Goal: Transaction & Acquisition: Purchase product/service

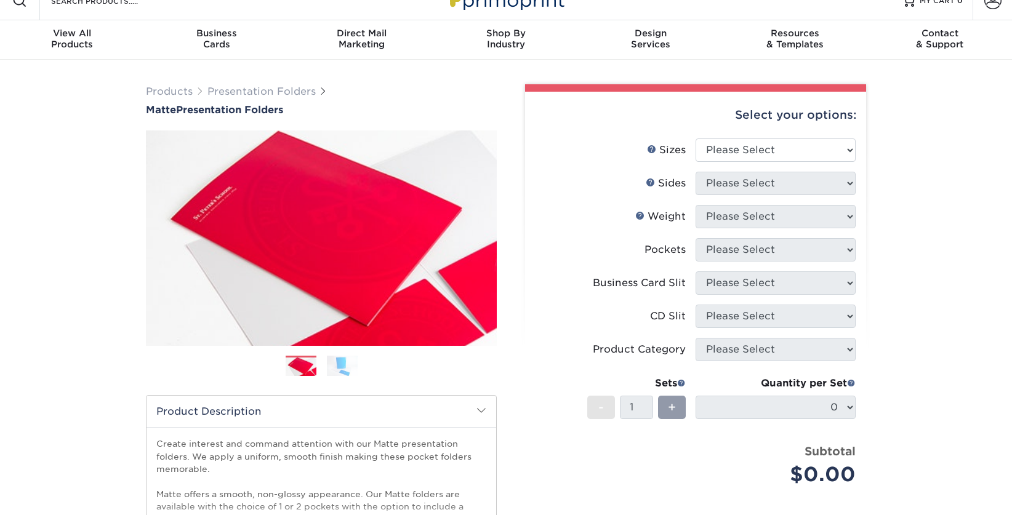
scroll to position [21, 0]
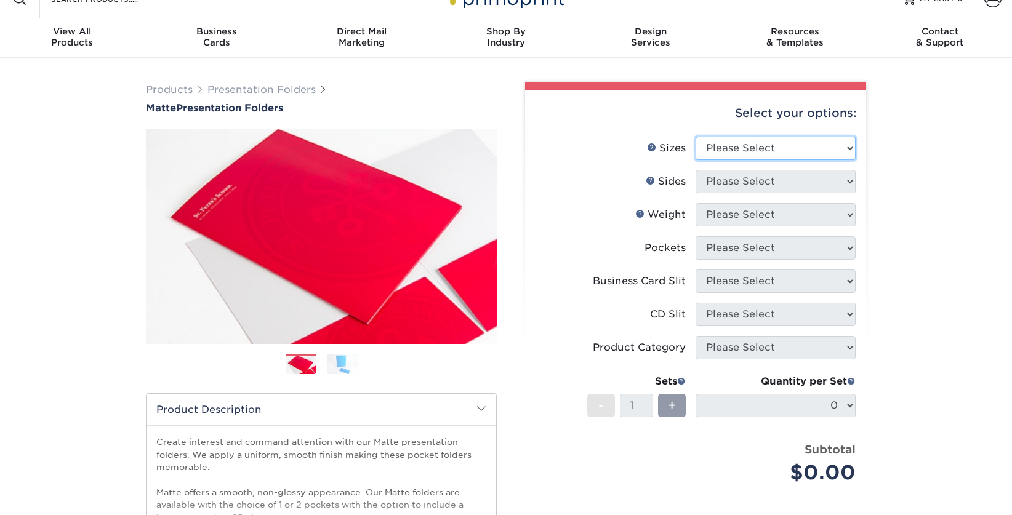
click at [750, 154] on select "Please Select 6" x 9" 9" x 12"" at bounding box center [775, 148] width 160 height 23
select select "9.00x12.00"
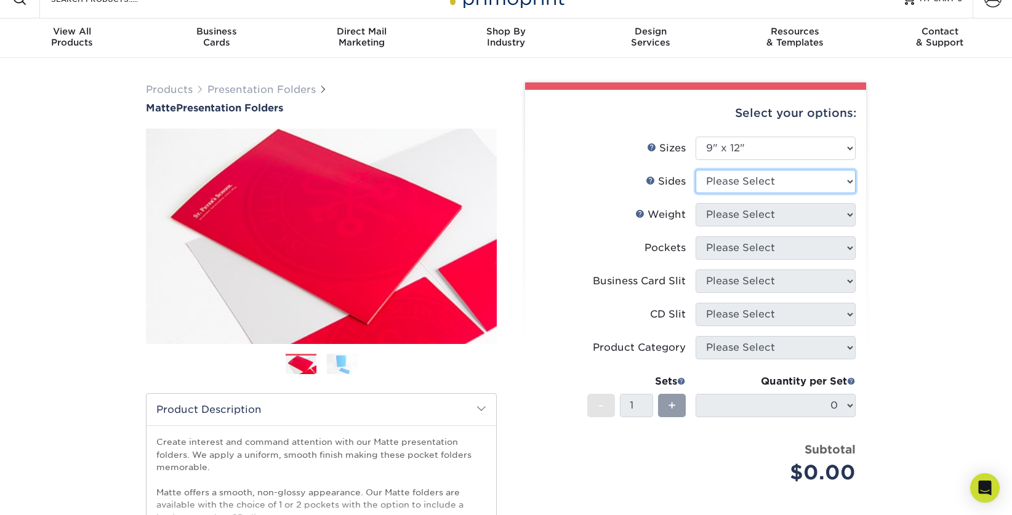
click at [731, 181] on select "Please Select Print Both Sides Print Front Only" at bounding box center [775, 181] width 160 height 23
click at [750, 186] on select "Please Select Print Both Sides Print Front Only" at bounding box center [775, 181] width 160 height 23
select select "32d3c223-f82c-492b-b915-ba065a00862f"
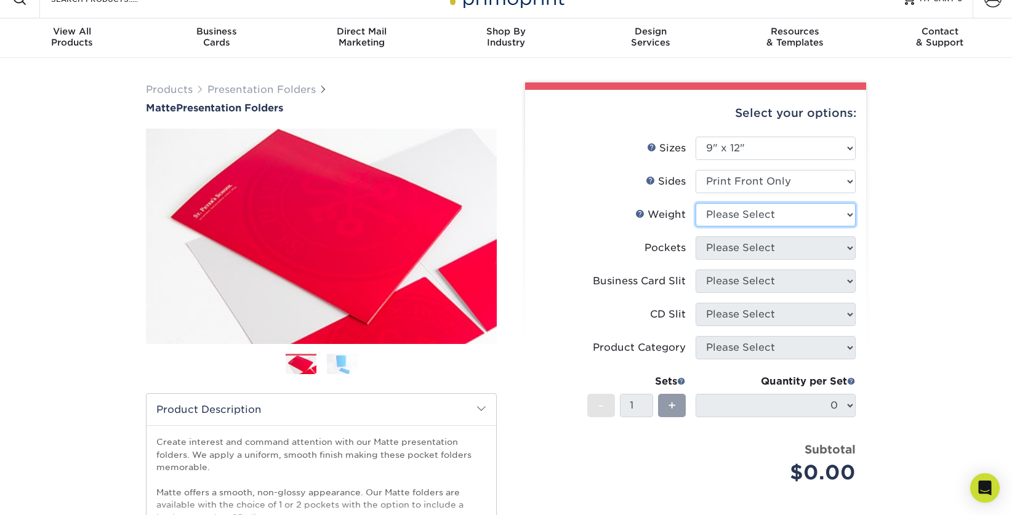
click at [747, 219] on select "Please Select 14PT 16PT" at bounding box center [775, 214] width 160 height 23
select select "16PT"
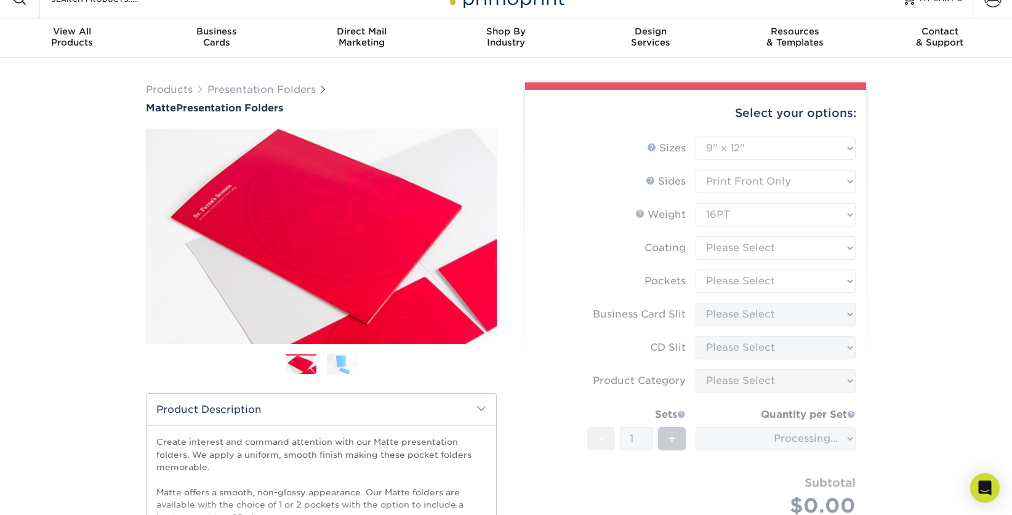
click at [743, 250] on form "Sizes Help Sizes Please Select 6" x 9" 9" x 12" Sides Weight Help" at bounding box center [695, 341] width 321 height 409
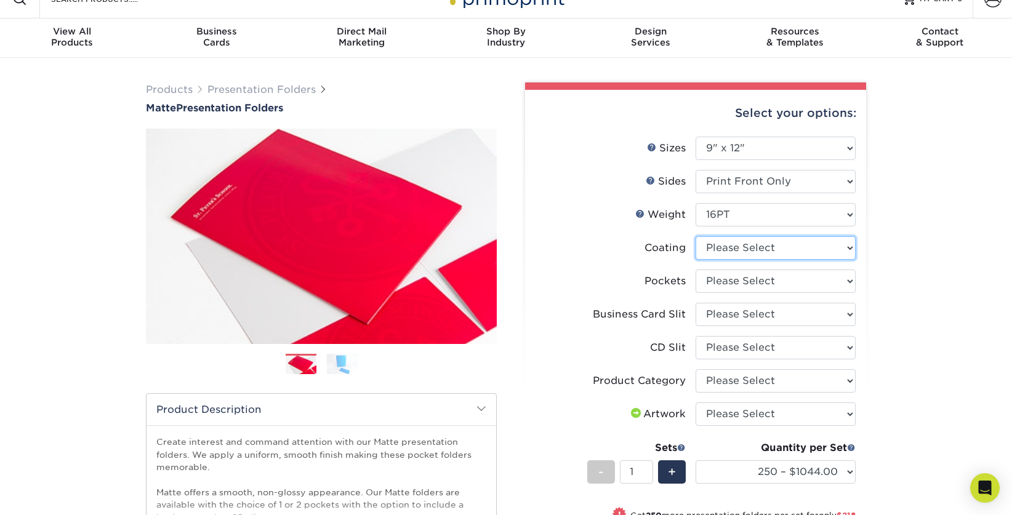
click at [761, 252] on select at bounding box center [775, 247] width 160 height 23
select select "121bb7b5-3b4d-429f-bd8d-bbf80e953313"
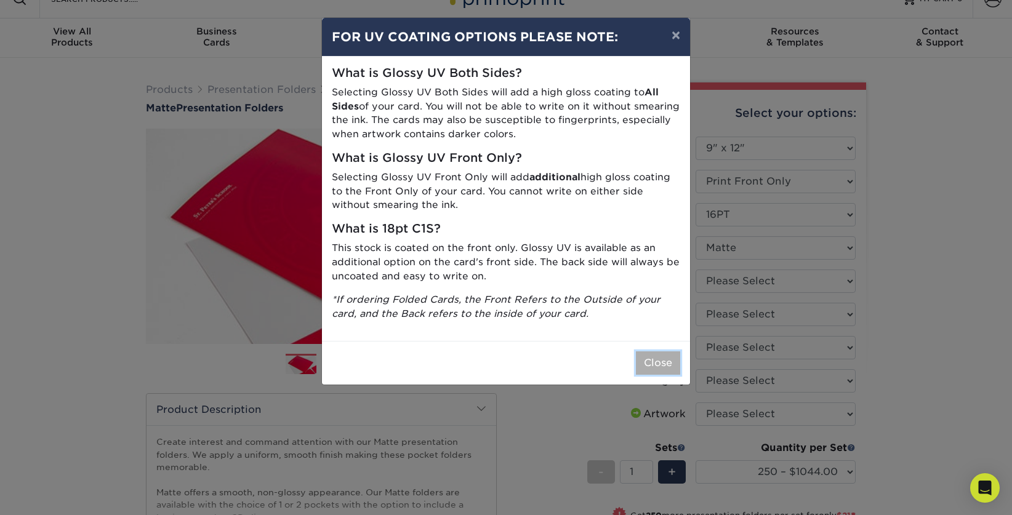
click at [648, 366] on button "Close" at bounding box center [658, 362] width 44 height 23
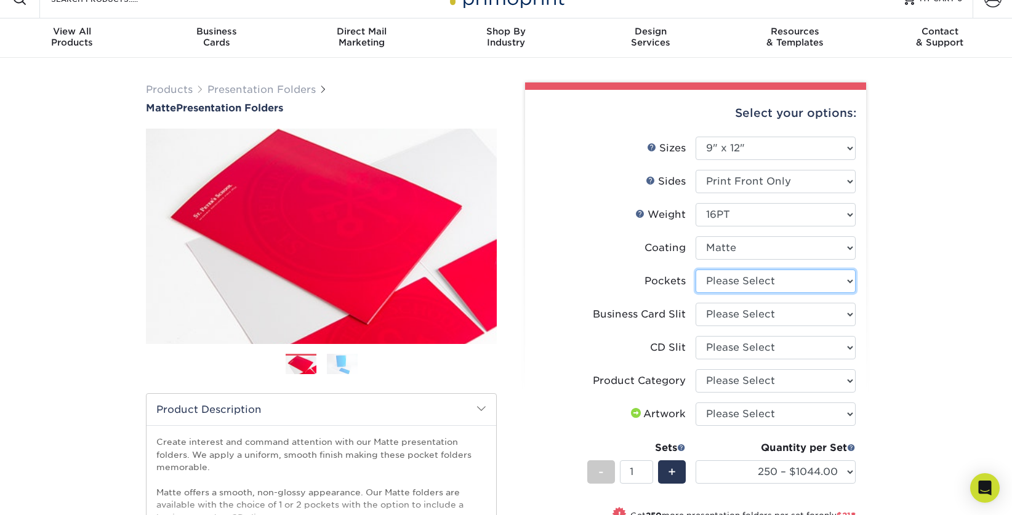
click at [761, 289] on select "Please Select 1 Pocket on the Left (Front) Side 1 Pocket on the Right (Back) Si…" at bounding box center [775, 281] width 160 height 23
select select "e8427203-e3c7-4640-a4e8-bae00c228d98"
click at [763, 312] on select "Please Select No Business Card Slits On Both Pockets - Horizontal On Both Pocke…" at bounding box center [775, 314] width 160 height 23
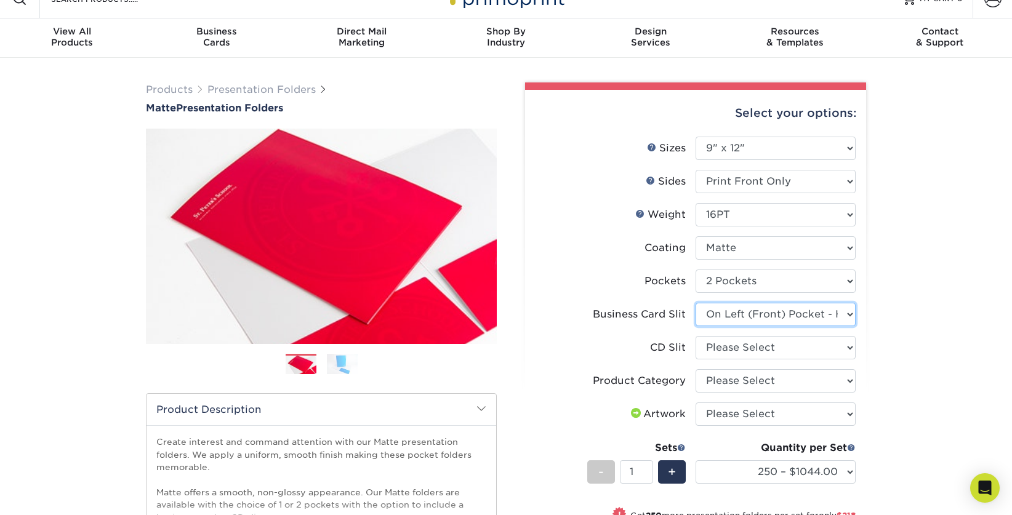
click at [820, 313] on select "Please Select No Business Card Slits On Both Pockets - Horizontal On Both Pocke…" at bounding box center [775, 314] width 160 height 23
select select "8e249328-dfb3-4e9a-9503-f178185f32c5"
click at [837, 346] on select "Please Select No CD Slit On the Left (Front) Pocket On the Right (Back) Pocket" at bounding box center [775, 347] width 160 height 23
select select "a092264a-7428-4d8e-b024-417dbebc6e25"
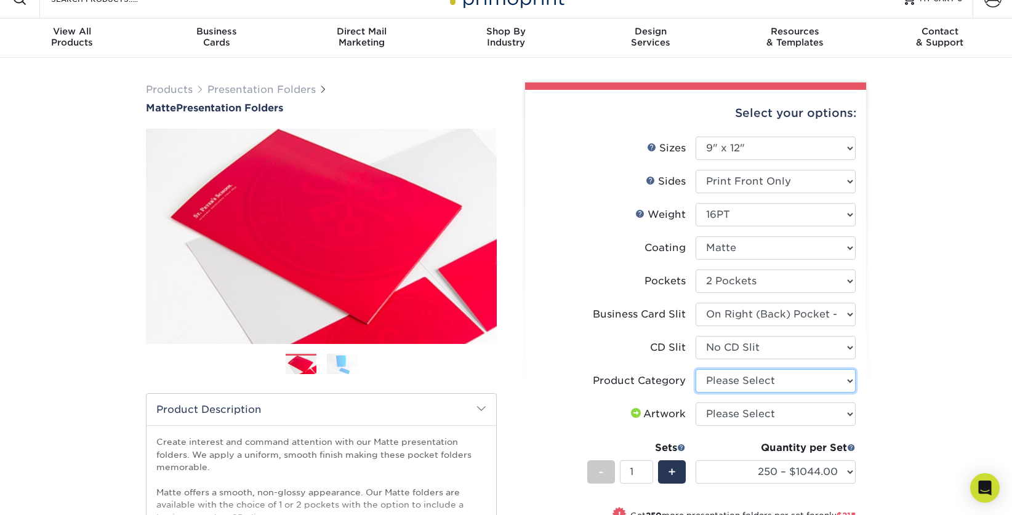
click at [815, 377] on select "Please Select Presentation Folders" at bounding box center [775, 380] width 160 height 23
select select "57f7a581-ec4a-49d7-930d-eb044a1d12ac"
click at [796, 414] on select "Please Select I will upload files I need a design - $75" at bounding box center [775, 414] width 160 height 23
select select "upload"
click at [907, 372] on div "Products Presentation Folders Matte Presentation Folders Previous Next" at bounding box center [506, 412] width 1012 height 708
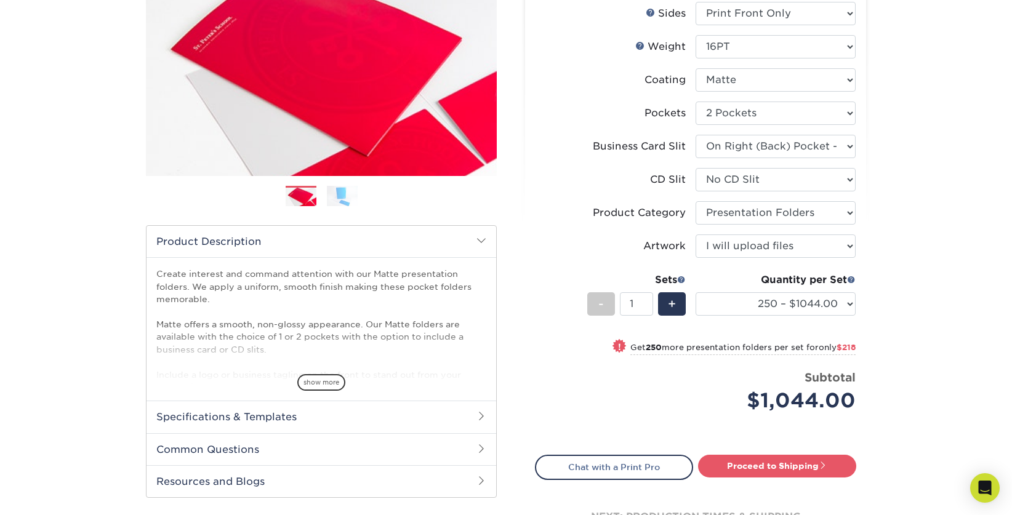
scroll to position [198, 0]
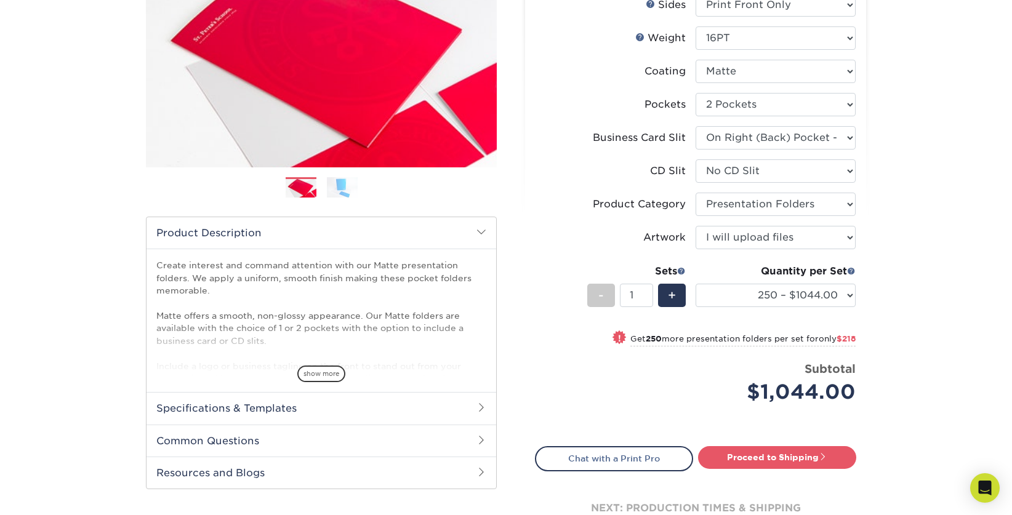
click at [482, 409] on span at bounding box center [481, 408] width 10 height 10
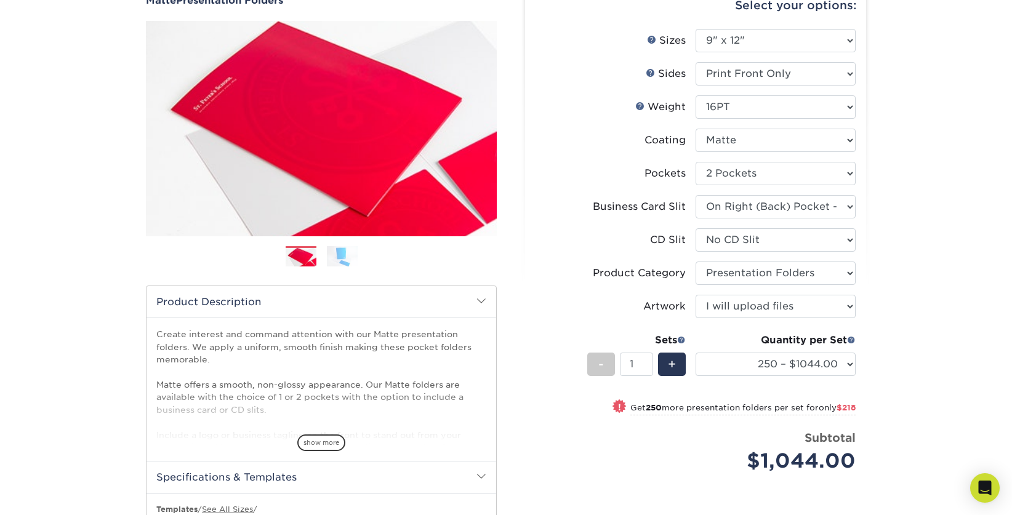
scroll to position [0, 0]
